Goal: Task Accomplishment & Management: Manage account settings

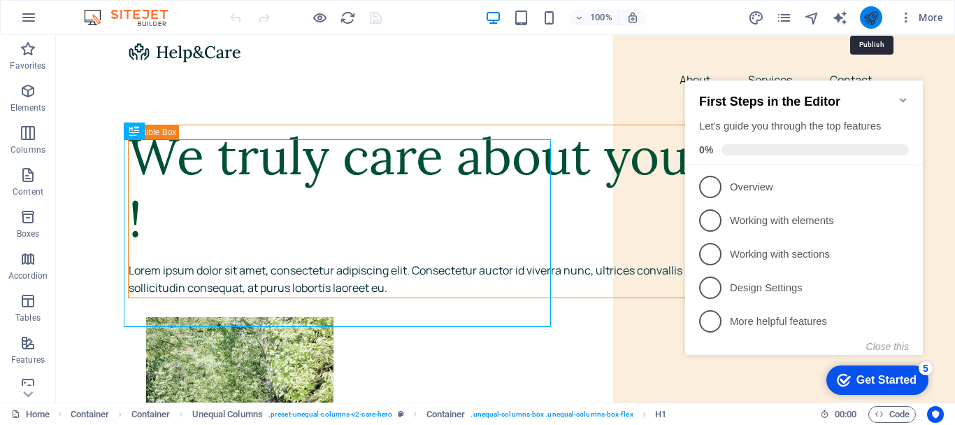
click at [867, 18] on icon "publish" at bounding box center [871, 18] width 16 height 16
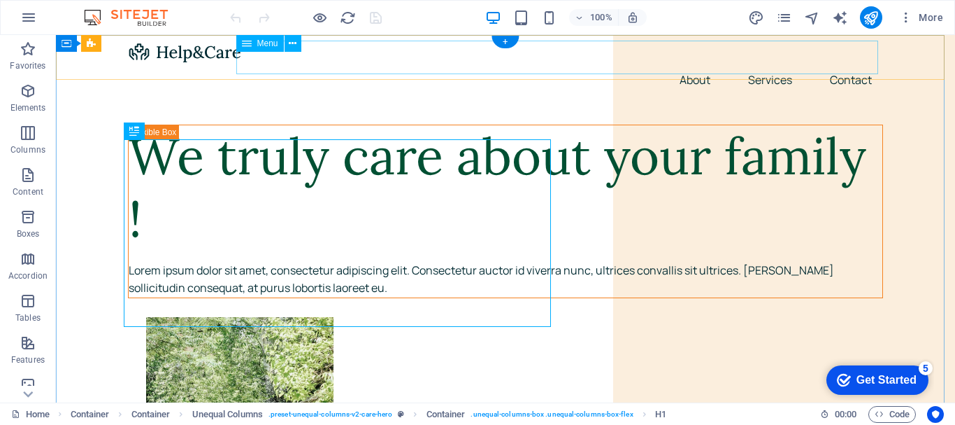
click at [771, 63] on nav "About Services Contact" at bounding box center [505, 80] width 755 height 34
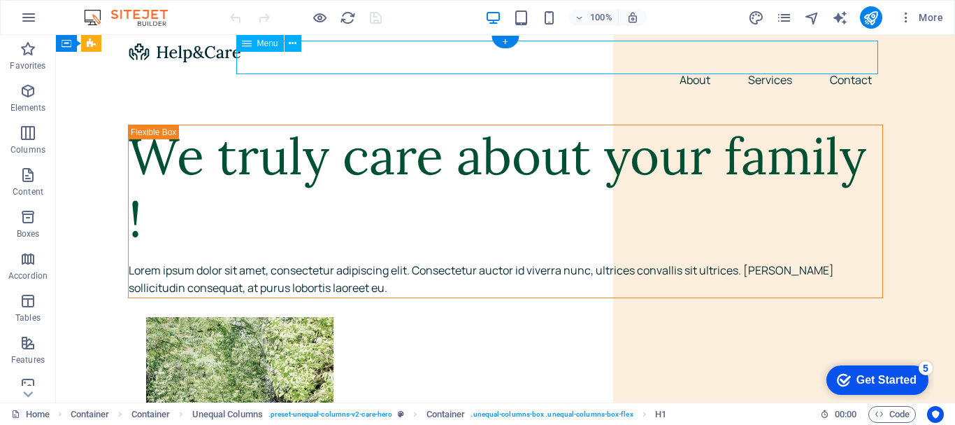
click at [771, 63] on nav "About Services Contact" at bounding box center [505, 80] width 755 height 34
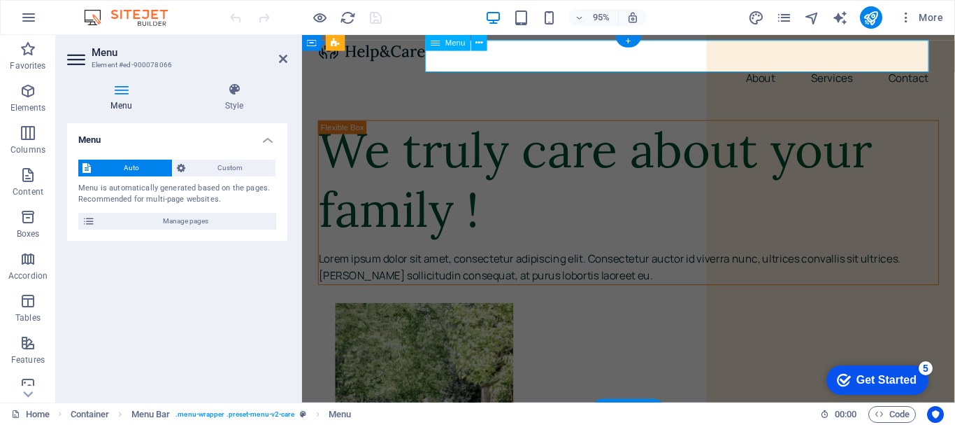
click at [842, 63] on nav "About Services Contact" at bounding box center [646, 80] width 654 height 34
click at [933, 63] on nav "About Services Contact" at bounding box center [646, 80] width 654 height 34
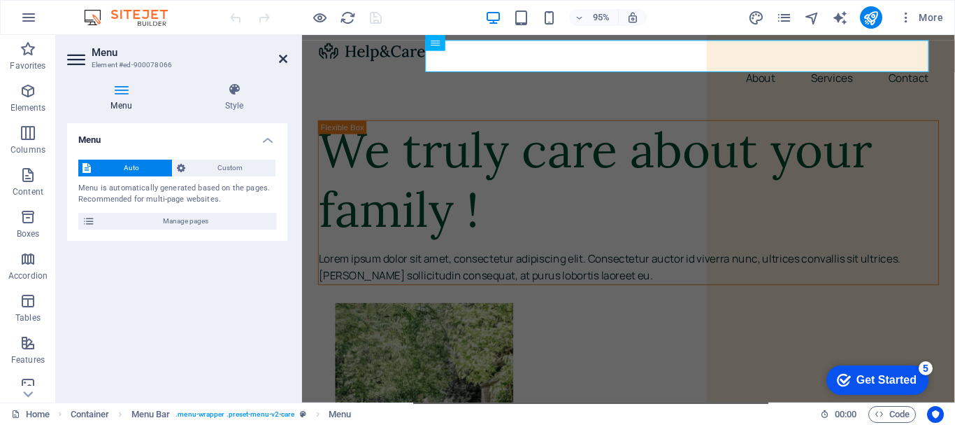
click at [280, 63] on icon at bounding box center [283, 58] width 8 height 11
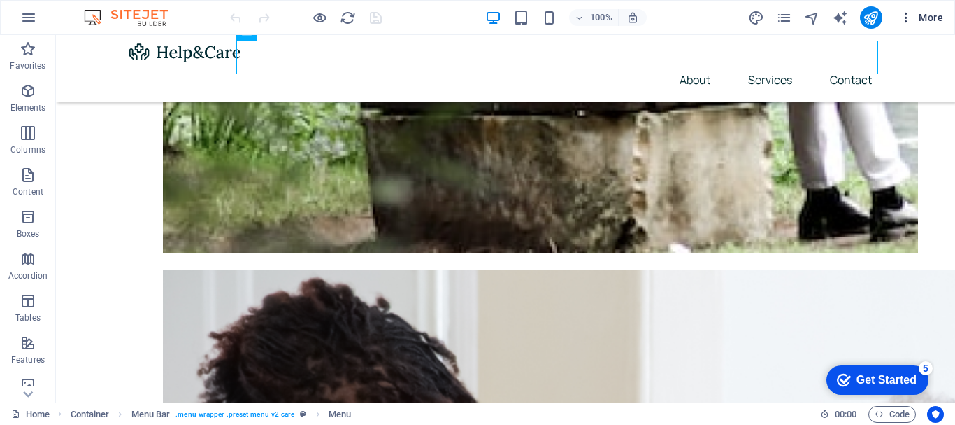
click at [929, 15] on span "More" at bounding box center [921, 17] width 44 height 14
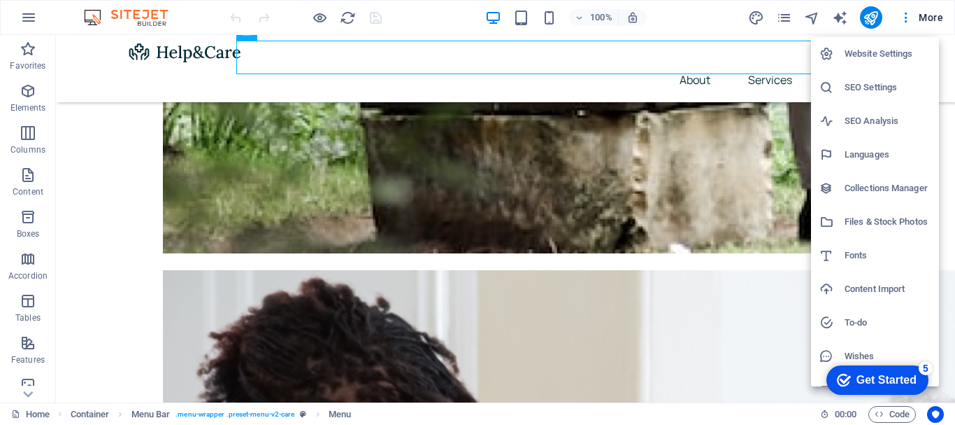
click at [900, 55] on h6 "Website Settings" at bounding box center [888, 53] width 86 height 17
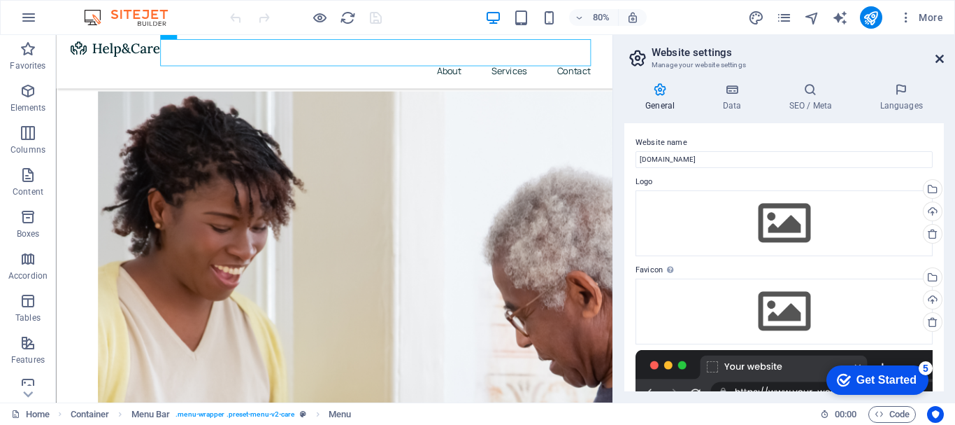
click at [941, 53] on icon at bounding box center [940, 58] width 8 height 11
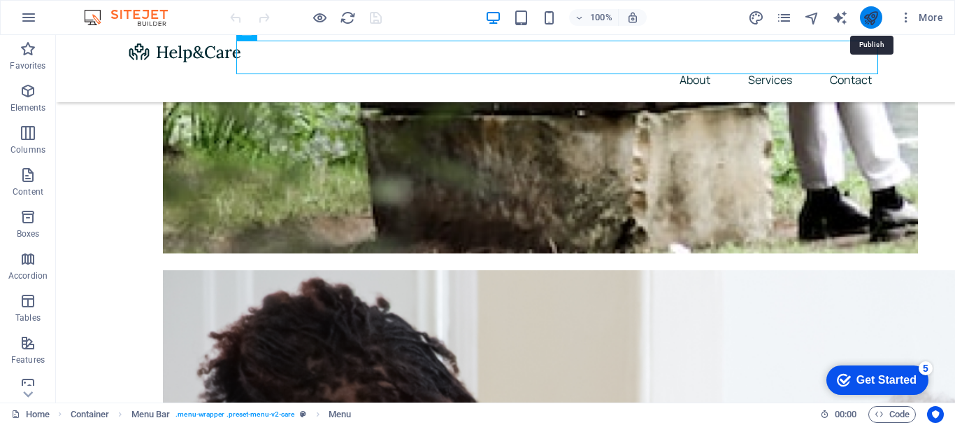
click at [868, 25] on icon "publish" at bounding box center [871, 18] width 16 height 16
